Goal: Check status: Check status

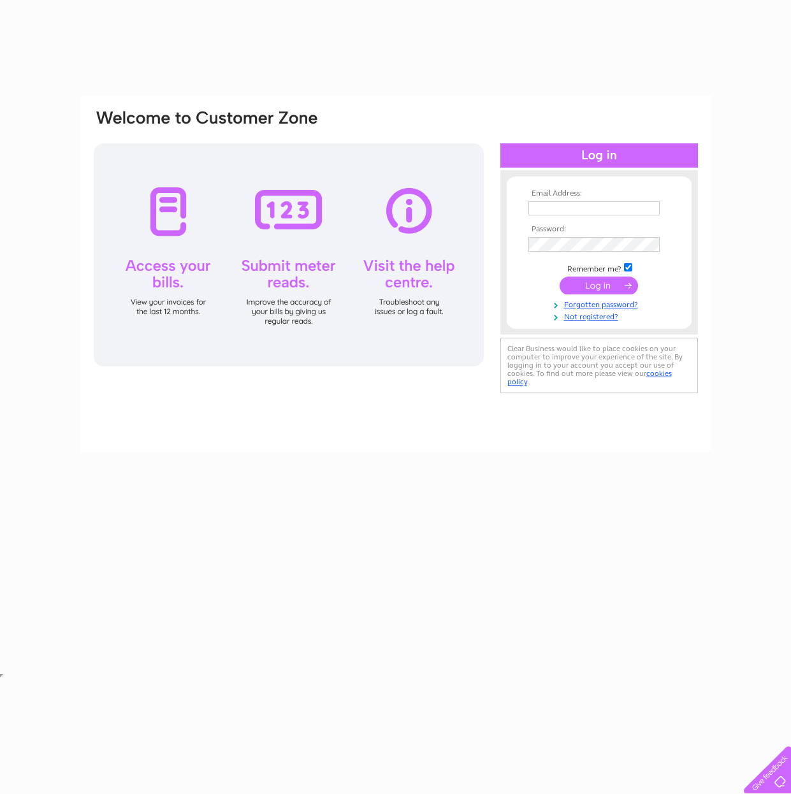
drag, startPoint x: 0, startPoint y: 0, endPoint x: 611, endPoint y: 205, distance: 644.7
click at [607, 191] on th "Email Address:" at bounding box center [599, 193] width 148 height 9
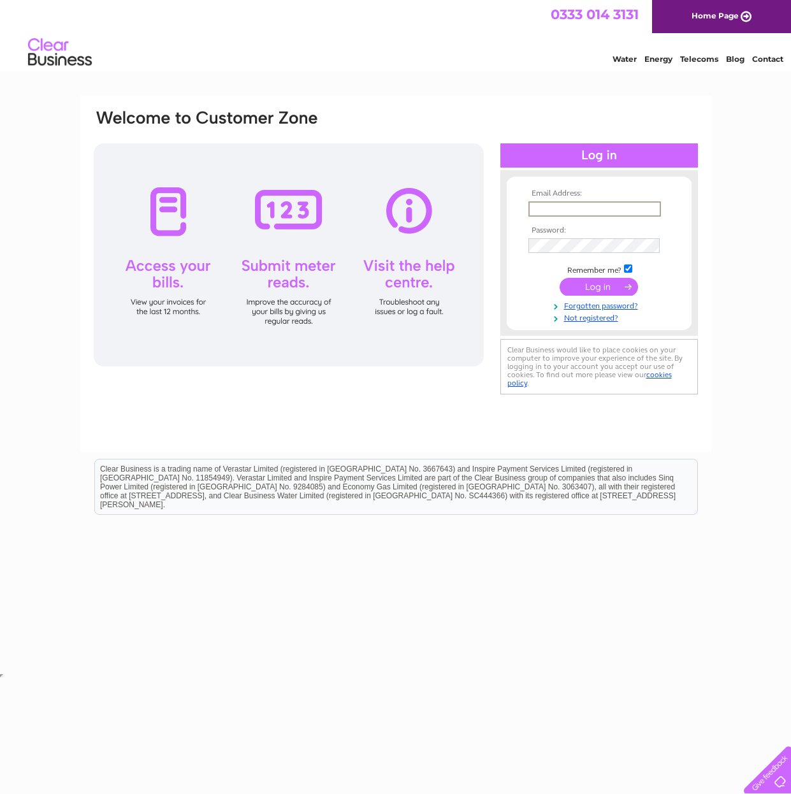
click at [652, 203] on input "text" at bounding box center [594, 208] width 133 height 15
type input "accounts@kelsorfc.co.uk"
click at [609, 284] on input "submit" at bounding box center [599, 287] width 78 height 18
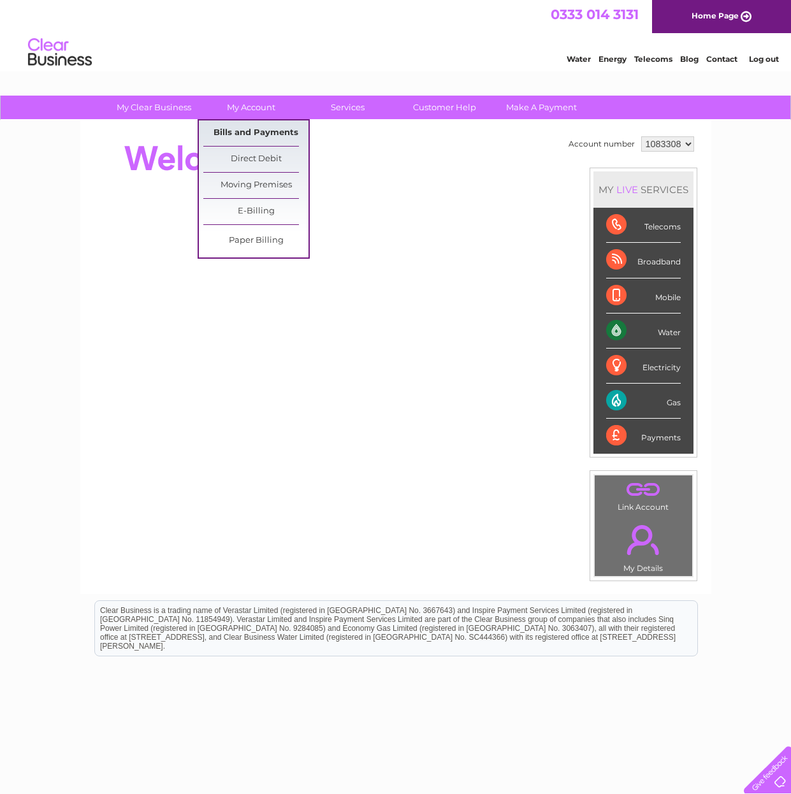
click at [256, 135] on link "Bills and Payments" at bounding box center [255, 132] width 105 height 25
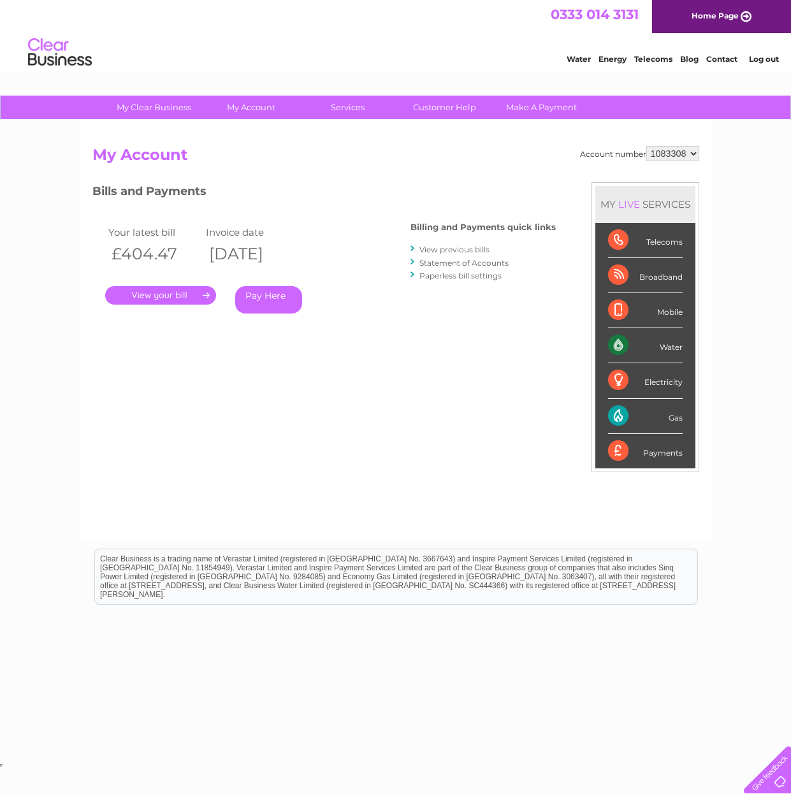
click at [138, 295] on link "." at bounding box center [160, 295] width 111 height 18
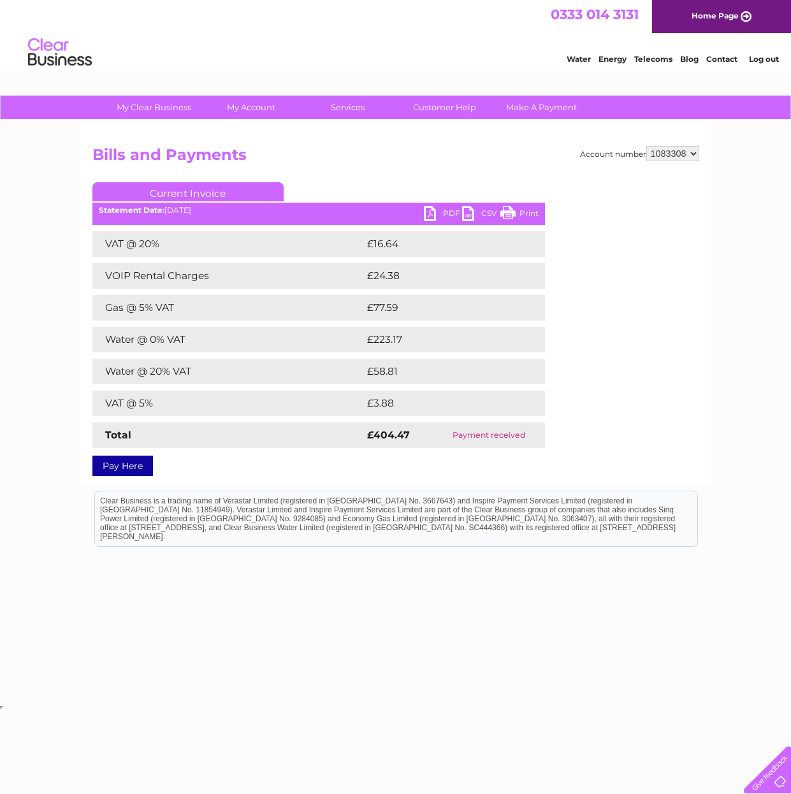
click at [430, 212] on link "PDF" at bounding box center [443, 215] width 38 height 18
